Goal: Navigation & Orientation: Understand site structure

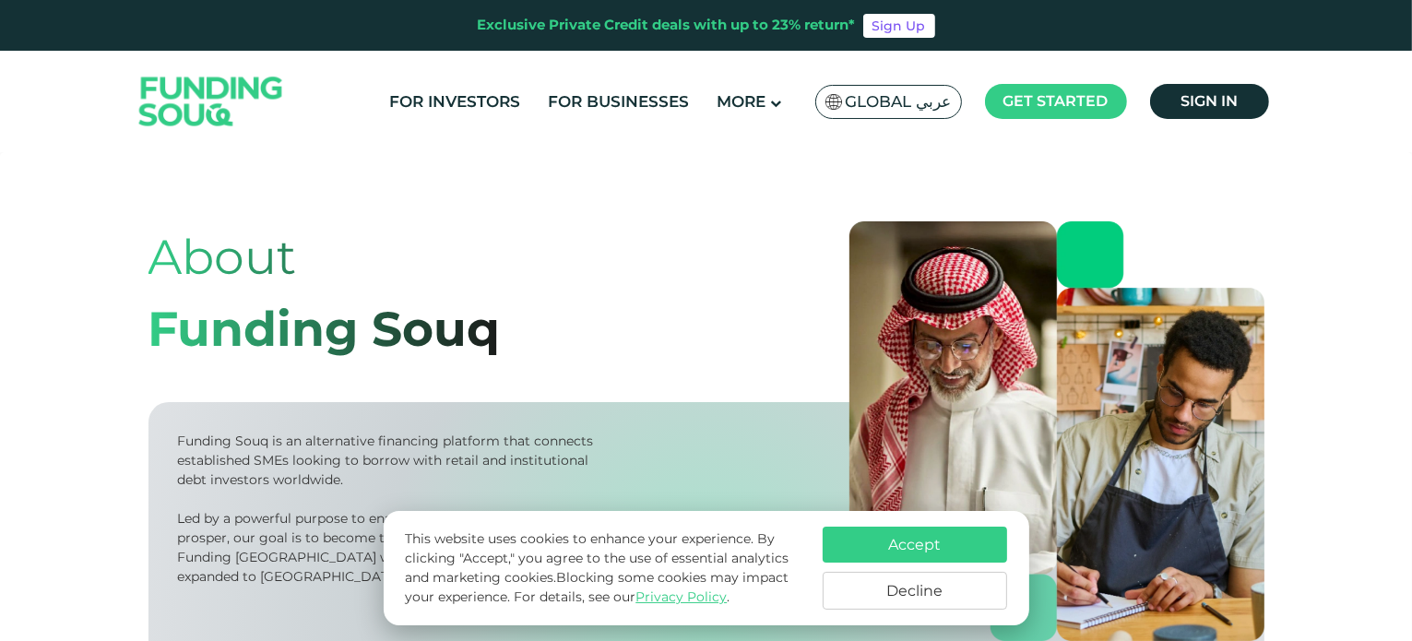
click at [191, 87] on img at bounding box center [211, 101] width 181 height 93
